Goal: Transaction & Acquisition: Purchase product/service

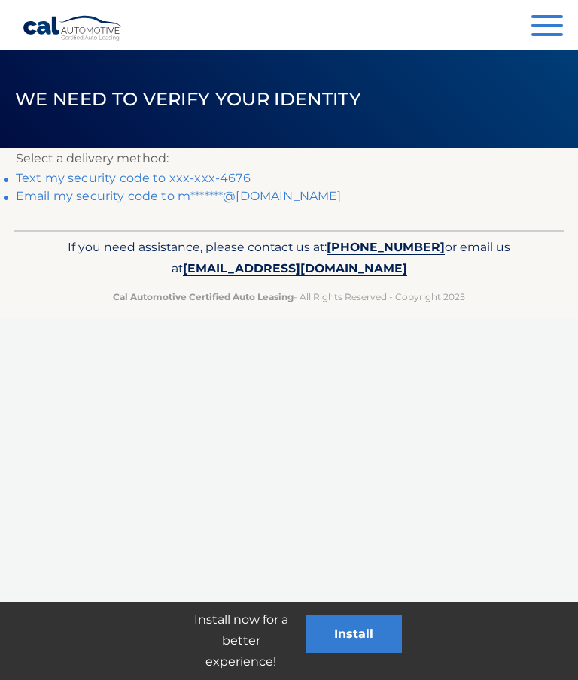
click at [214, 175] on link "Text my security code to xxx-xxx-4676" at bounding box center [133, 178] width 235 height 14
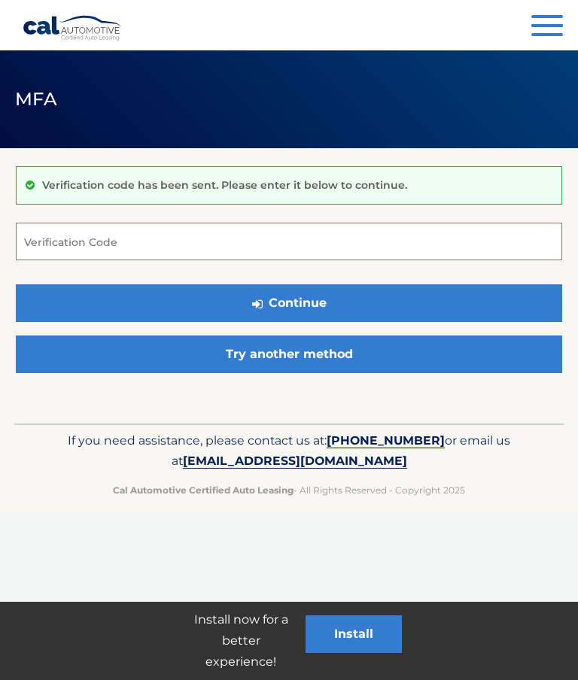
click at [266, 250] on input "Verification Code" at bounding box center [289, 242] width 546 height 38
type input "134350"
click at [328, 310] on button "Continue" at bounding box center [289, 303] width 546 height 38
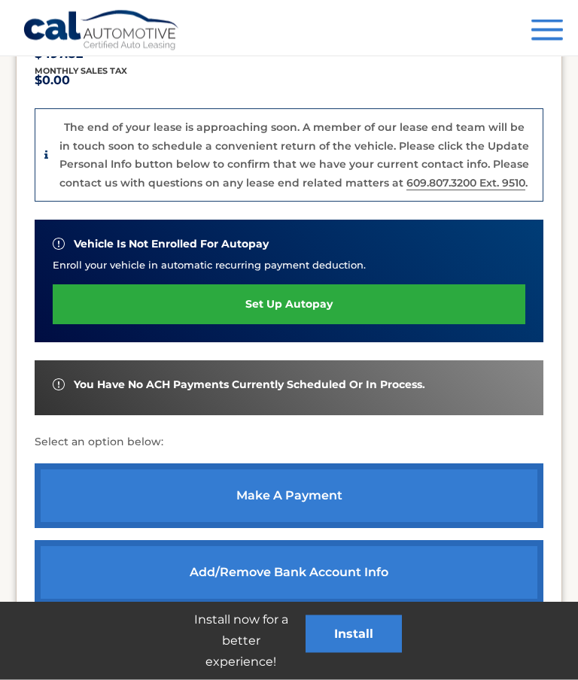
scroll to position [357, 0]
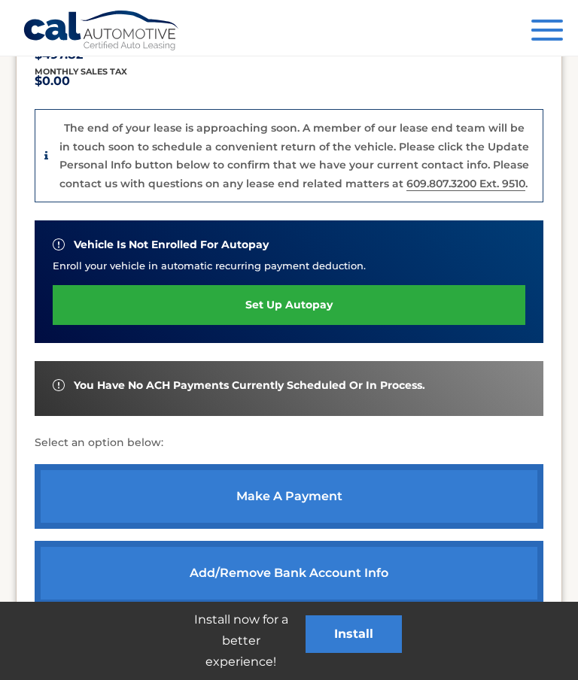
click at [314, 494] on link "make a payment" at bounding box center [289, 496] width 508 height 65
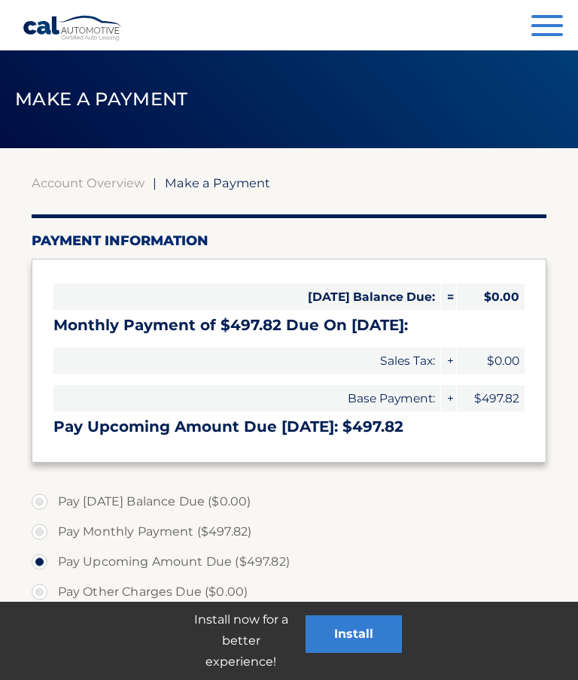
select select "ZTQ2MTkzMzItZTRlYi00ZTFmLThlZGYtNjQ0NTZkYmQyNDMx"
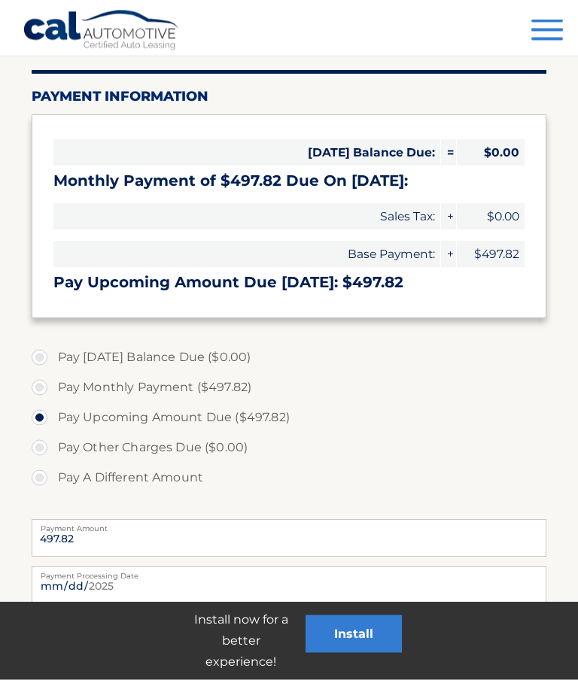
scroll to position [144, 0]
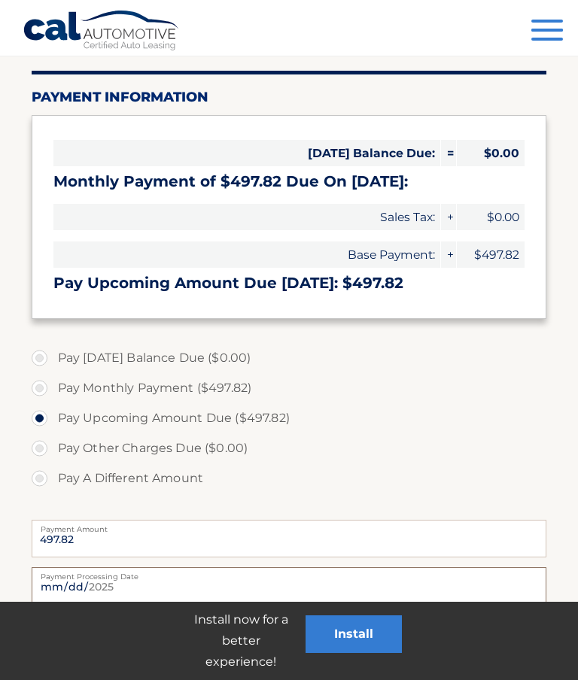
click at [339, 593] on input "[DATE]" at bounding box center [289, 586] width 515 height 38
type input "[DATE]"
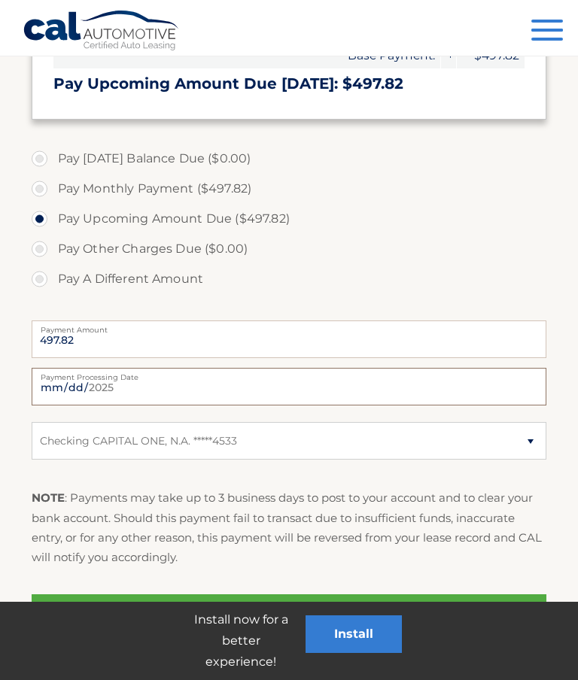
scroll to position [365, 0]
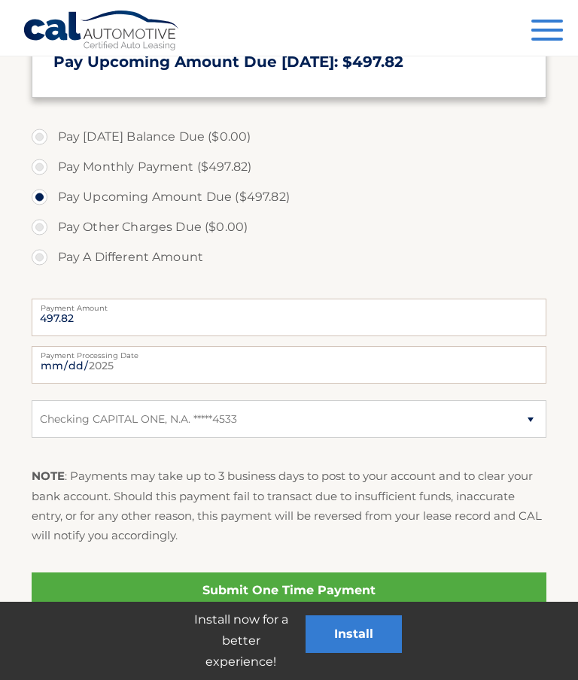
click at [317, 599] on link "Submit One Time Payment" at bounding box center [289, 590] width 515 height 36
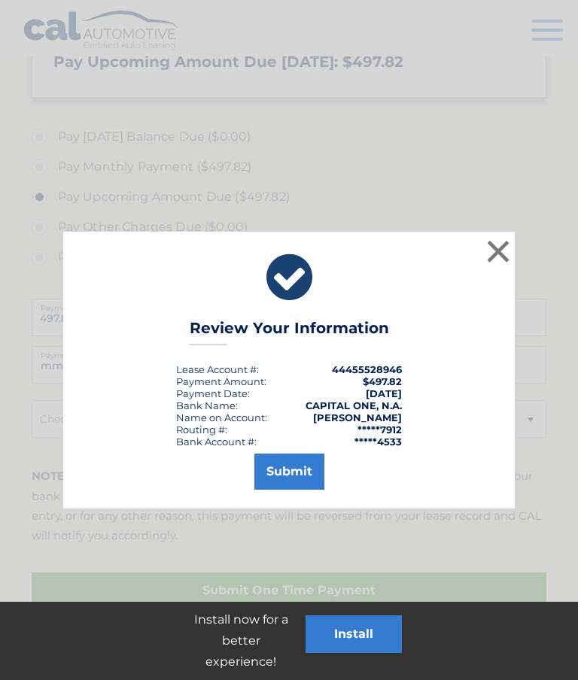
click at [296, 462] on button "Submit" at bounding box center [289, 472] width 70 height 36
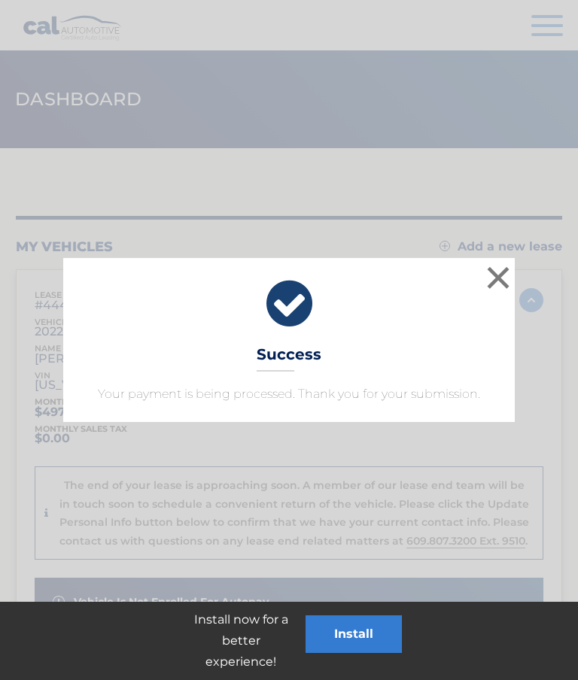
click at [508, 272] on button "×" at bounding box center [498, 277] width 30 height 30
